Goal: Task Accomplishment & Management: Complete application form

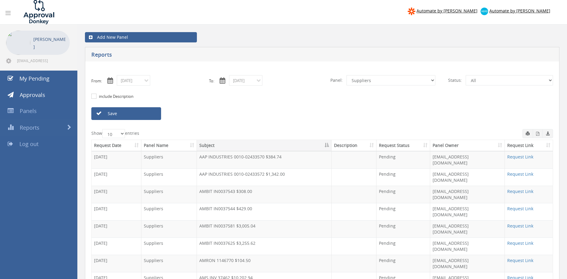
select select "number:9632"
click at [141, 84] on input "08/21/2025" at bounding box center [133, 80] width 33 height 11
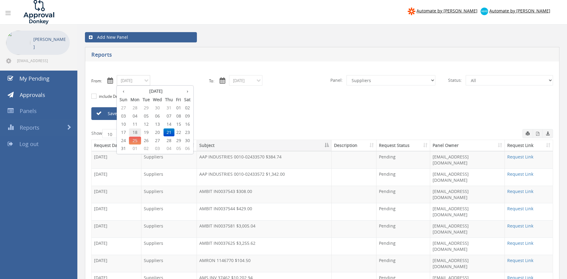
click at [134, 132] on span "18" at bounding box center [135, 133] width 12 height 8
type input "08/18/2025"
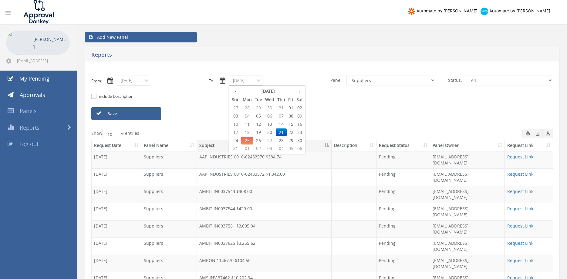
click at [239, 81] on input "08/21/2025" at bounding box center [245, 80] width 33 height 11
click at [249, 132] on span "18" at bounding box center [247, 133] width 12 height 8
type input "08/18/2025"
click at [347, 75] on select "All Alarm Credits RG - 3 NZ Utilities Cable and SAI Global NZ Alarms-1 NZ FX Pa…" at bounding box center [391, 80] width 89 height 10
select select "number:9739"
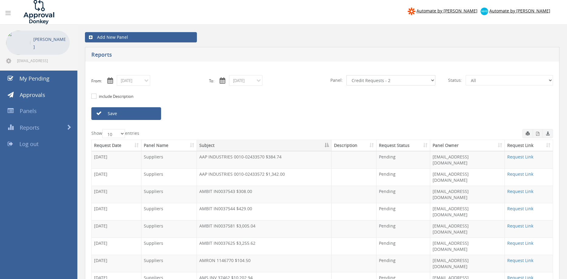
click option "Credit Requests - 2" at bounding box center [0, 0] width 0 height 0
drag, startPoint x: 147, startPoint y: 113, endPoint x: 253, endPoint y: 111, distance: 106.2
click at [147, 113] on link "Save" at bounding box center [126, 113] width 70 height 13
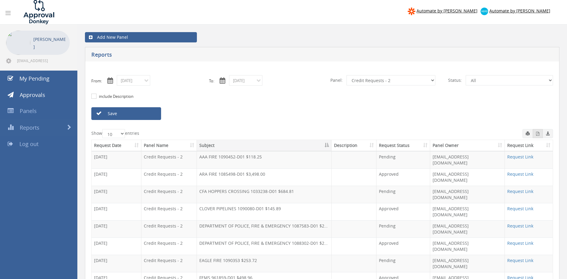
click at [538, 136] on icon "button" at bounding box center [537, 134] width 3 height 4
click at [135, 79] on input "08/18/2025" at bounding box center [133, 80] width 33 height 11
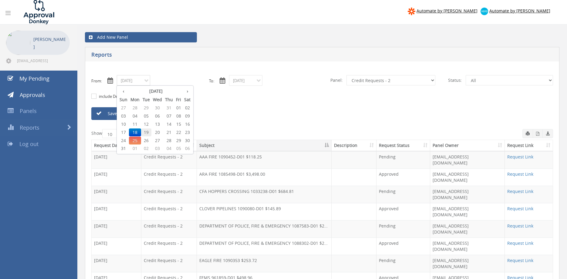
click at [147, 131] on span "19" at bounding box center [146, 133] width 10 height 8
type input "08/19/2025"
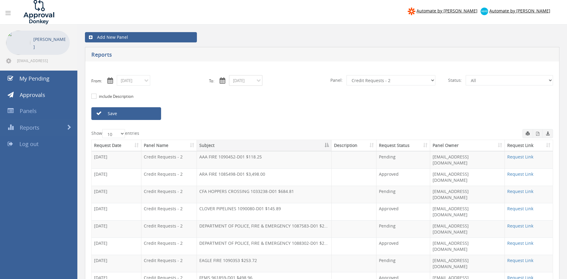
click at [244, 80] on input "08/18/2025" at bounding box center [245, 80] width 33 height 11
click at [260, 132] on span "19" at bounding box center [258, 133] width 10 height 8
type input "08/19/2025"
click at [151, 115] on link "Save" at bounding box center [126, 113] width 70 height 13
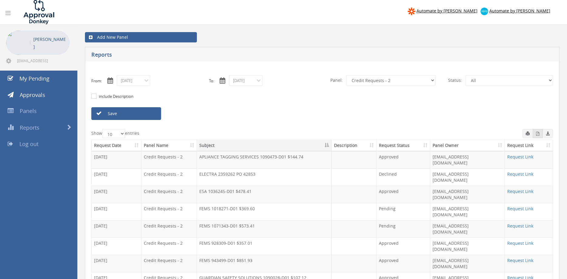
click at [537, 136] on icon "button" at bounding box center [537, 134] width 3 height 4
click at [138, 81] on input "08/19/2025" at bounding box center [133, 80] width 33 height 11
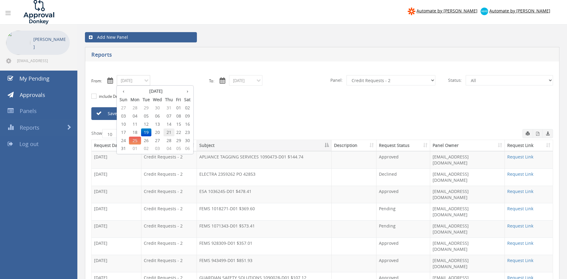
click at [170, 131] on span "21" at bounding box center [169, 133] width 11 height 8
type input "08/21/2025"
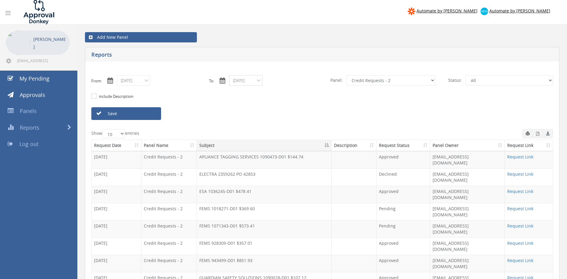
click at [247, 80] on input "08/19/2025" at bounding box center [245, 80] width 33 height 11
click at [283, 132] on span "21" at bounding box center [281, 133] width 11 height 8
type input "08/21/2025"
click at [153, 116] on link "Save" at bounding box center [126, 113] width 70 height 13
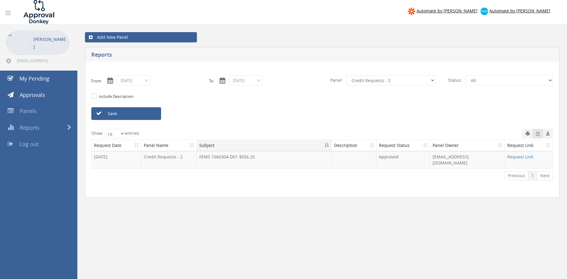
click at [536, 134] on button "button" at bounding box center [538, 133] width 10 height 9
click at [141, 84] on input "08/21/2025" at bounding box center [133, 80] width 33 height 11
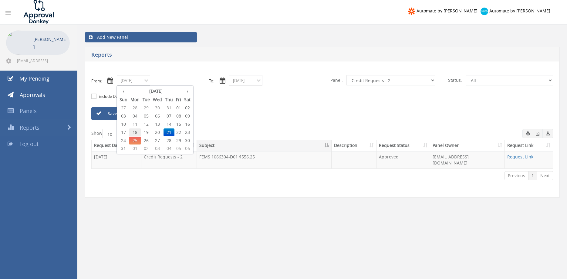
click at [137, 131] on span "18" at bounding box center [135, 133] width 12 height 8
type input "08/18/2025"
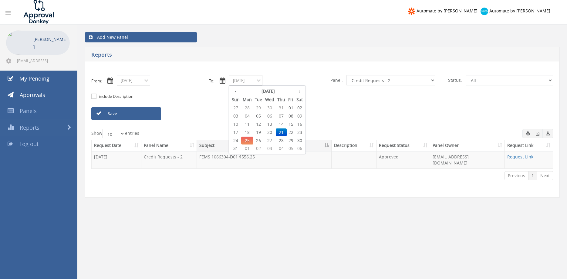
click at [249, 81] on input "08/21/2025" at bounding box center [245, 80] width 33 height 11
click at [249, 133] on span "18" at bounding box center [247, 133] width 12 height 8
type input "08/18/2025"
click at [347, 75] on select "All Alarm Credits RG - 3 NZ Utilities Cable and SAI Global NZ Alarms-1 NZ FX Pa…" at bounding box center [391, 80] width 89 height 10
select select "number:13144"
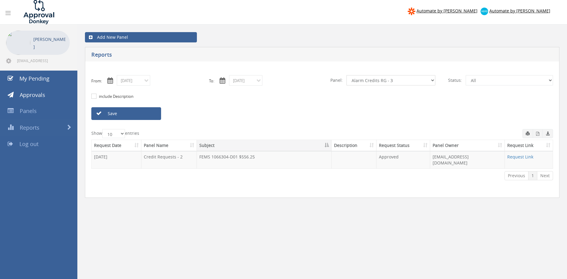
click option "Alarm Credits RG - 3" at bounding box center [0, 0] width 0 height 0
click at [147, 113] on link "Save" at bounding box center [126, 113] width 70 height 13
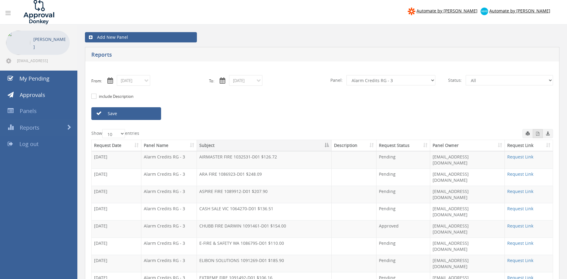
click at [538, 134] on icon "button" at bounding box center [537, 134] width 3 height 4
click at [139, 82] on input "08/18/2025" at bounding box center [133, 80] width 33 height 11
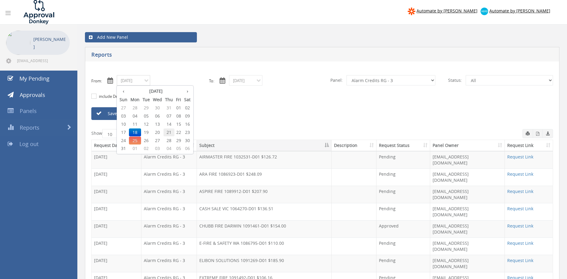
click at [169, 133] on span "21" at bounding box center [169, 133] width 11 height 8
type input "08/21/2025"
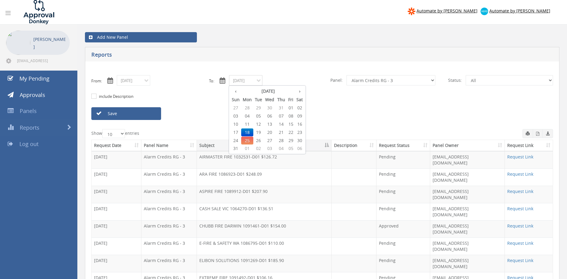
click at [248, 79] on input "08/18/2025" at bounding box center [245, 80] width 33 height 11
click at [281, 133] on span "21" at bounding box center [281, 133] width 11 height 8
type input "08/21/2025"
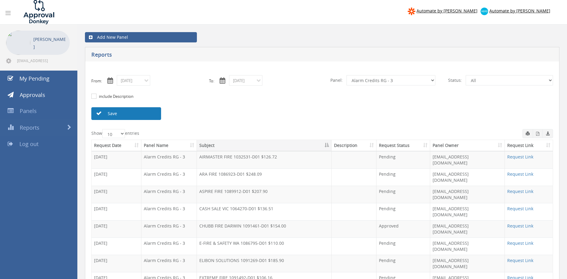
click at [150, 114] on link "Save" at bounding box center [126, 113] width 70 height 13
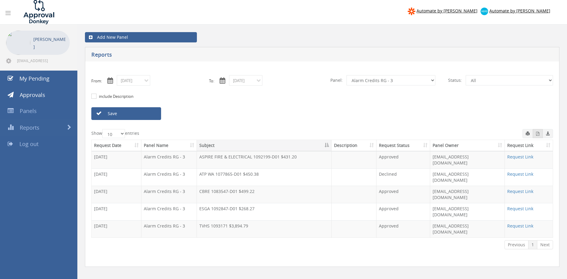
click at [537, 135] on icon "button" at bounding box center [537, 134] width 3 height 4
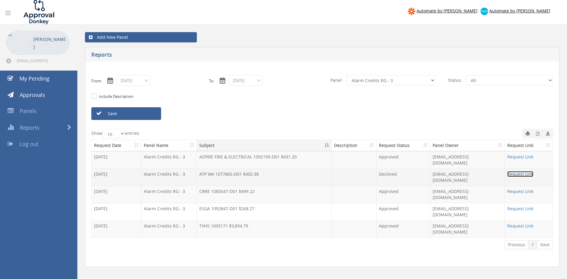
click at [509, 171] on link "Request Link" at bounding box center [520, 174] width 26 height 6
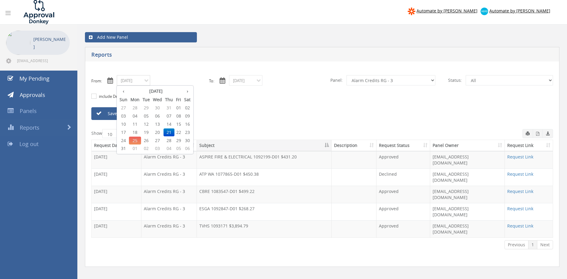
click at [140, 82] on input "08/21/2025" at bounding box center [133, 80] width 33 height 11
click at [181, 131] on span "22" at bounding box center [178, 133] width 8 height 8
type input "08/22/2025"
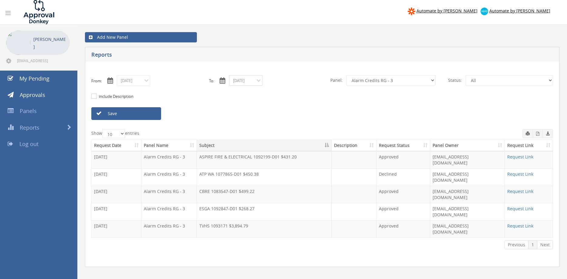
click at [256, 80] on input "08/21/2025" at bounding box center [245, 80] width 33 height 11
click at [291, 132] on span "22" at bounding box center [291, 133] width 8 height 8
type input "08/22/2025"
click at [152, 111] on link "Save" at bounding box center [126, 113] width 70 height 13
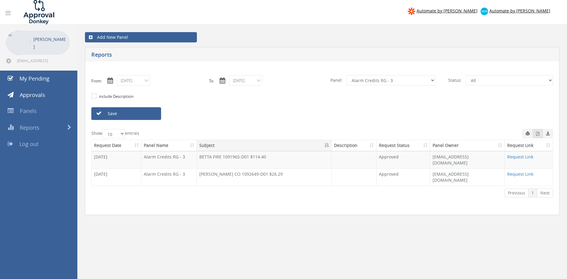
click at [538, 134] on icon "button" at bounding box center [537, 134] width 3 height 4
click at [141, 81] on input "08/22/2025" at bounding box center [133, 80] width 33 height 11
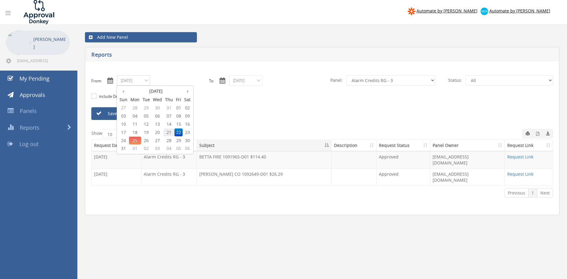
click at [170, 131] on span "21" at bounding box center [169, 133] width 11 height 8
type input "08/21/2025"
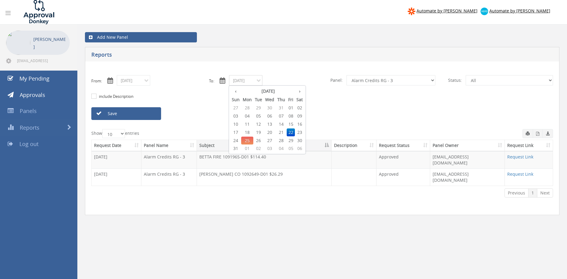
click at [245, 82] on input "08/22/2025" at bounding box center [245, 80] width 33 height 11
click at [282, 134] on span "21" at bounding box center [281, 133] width 11 height 8
type input "08/21/2025"
click at [347, 75] on select "All Alarm Credits RG - 3 NZ Utilities Cable and SAI Global NZ Alarms-1 NZ FX Pa…" at bounding box center [391, 80] width 89 height 10
select select "number:9742"
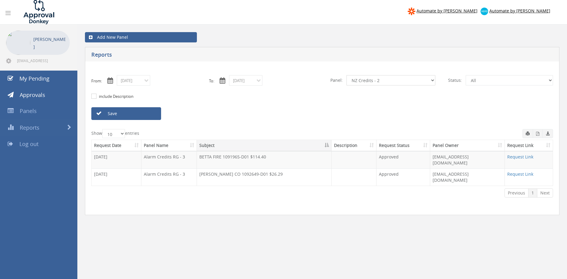
click option "NZ Credits - 2" at bounding box center [0, 0] width 0 height 0
click at [145, 113] on link "Save" at bounding box center [126, 113] width 70 height 13
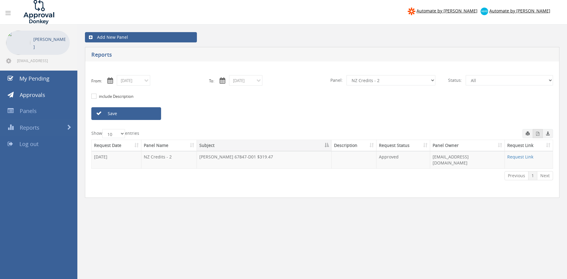
click at [536, 134] on icon "button" at bounding box center [537, 134] width 3 height 4
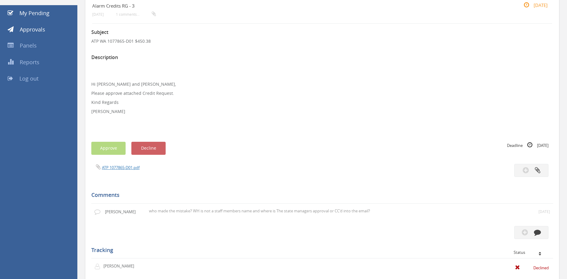
scroll to position [66, 0]
